Goal: Use online tool/utility: Utilize a website feature to perform a specific function

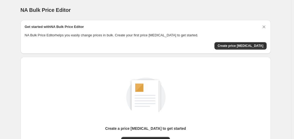
scroll to position [58, 0]
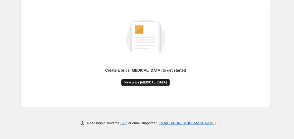
click at [144, 82] on span "New price [MEDICAL_DATA]" at bounding box center [145, 82] width 42 height 4
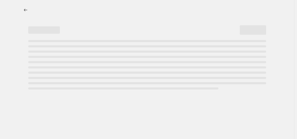
select select "percentage"
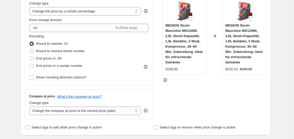
scroll to position [54, 0]
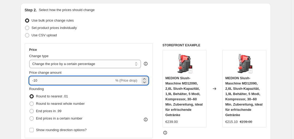
drag, startPoint x: 41, startPoint y: 80, endPoint x: 35, endPoint y: 81, distance: 6.4
click at [35, 81] on input "-10" at bounding box center [71, 80] width 85 height 8
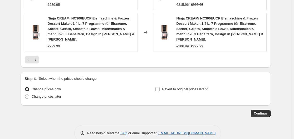
scroll to position [423, 0]
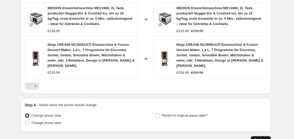
type input "-35"
click at [258, 138] on span "Continue" at bounding box center [261, 140] width 14 height 4
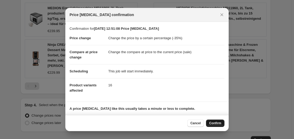
click at [214, 123] on span "Confirm" at bounding box center [215, 123] width 12 height 4
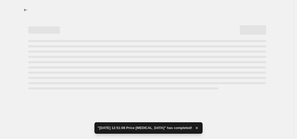
select select "percentage"
